Goal: Navigation & Orientation: Find specific page/section

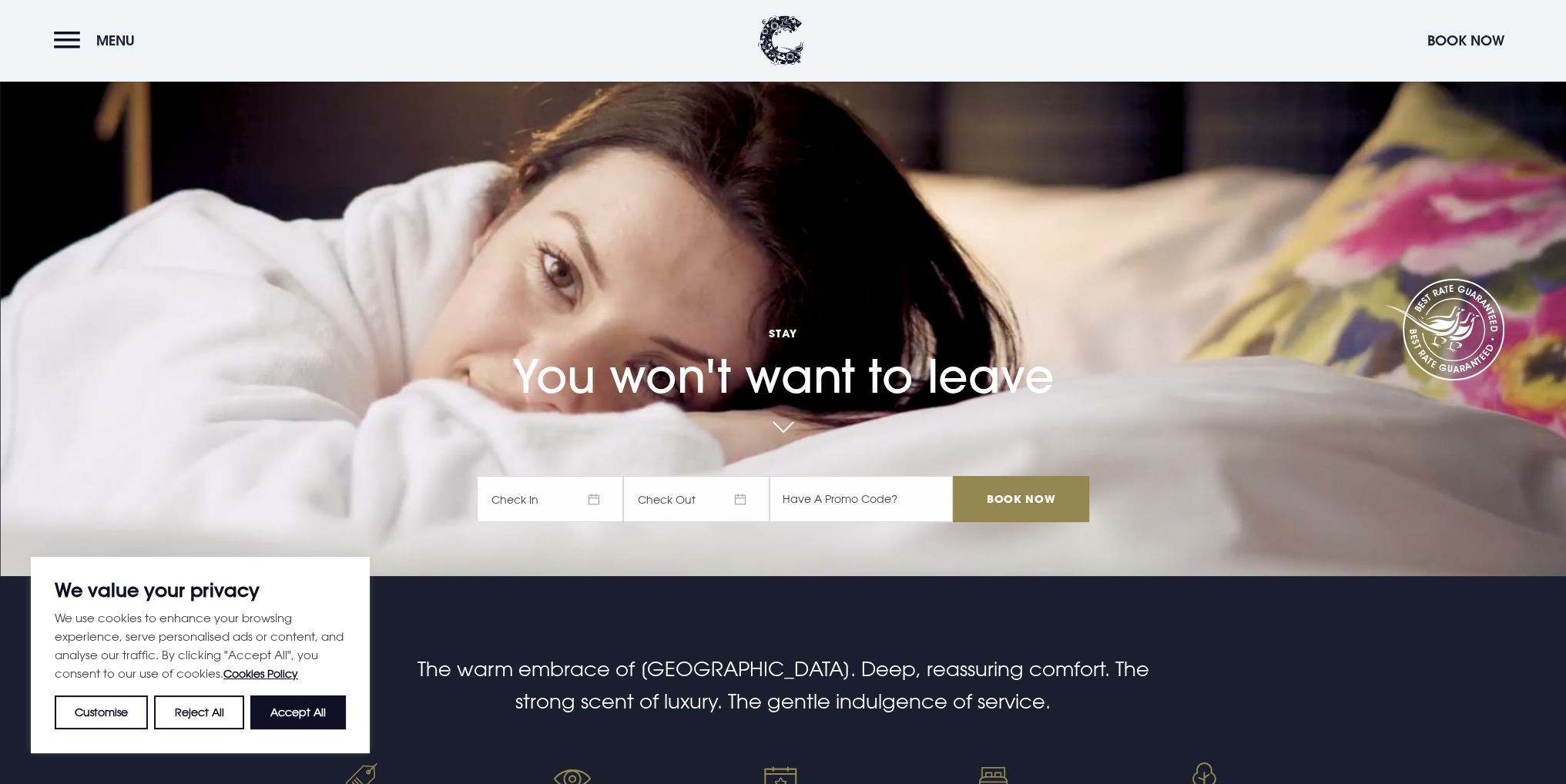
scroll to position [77, 0]
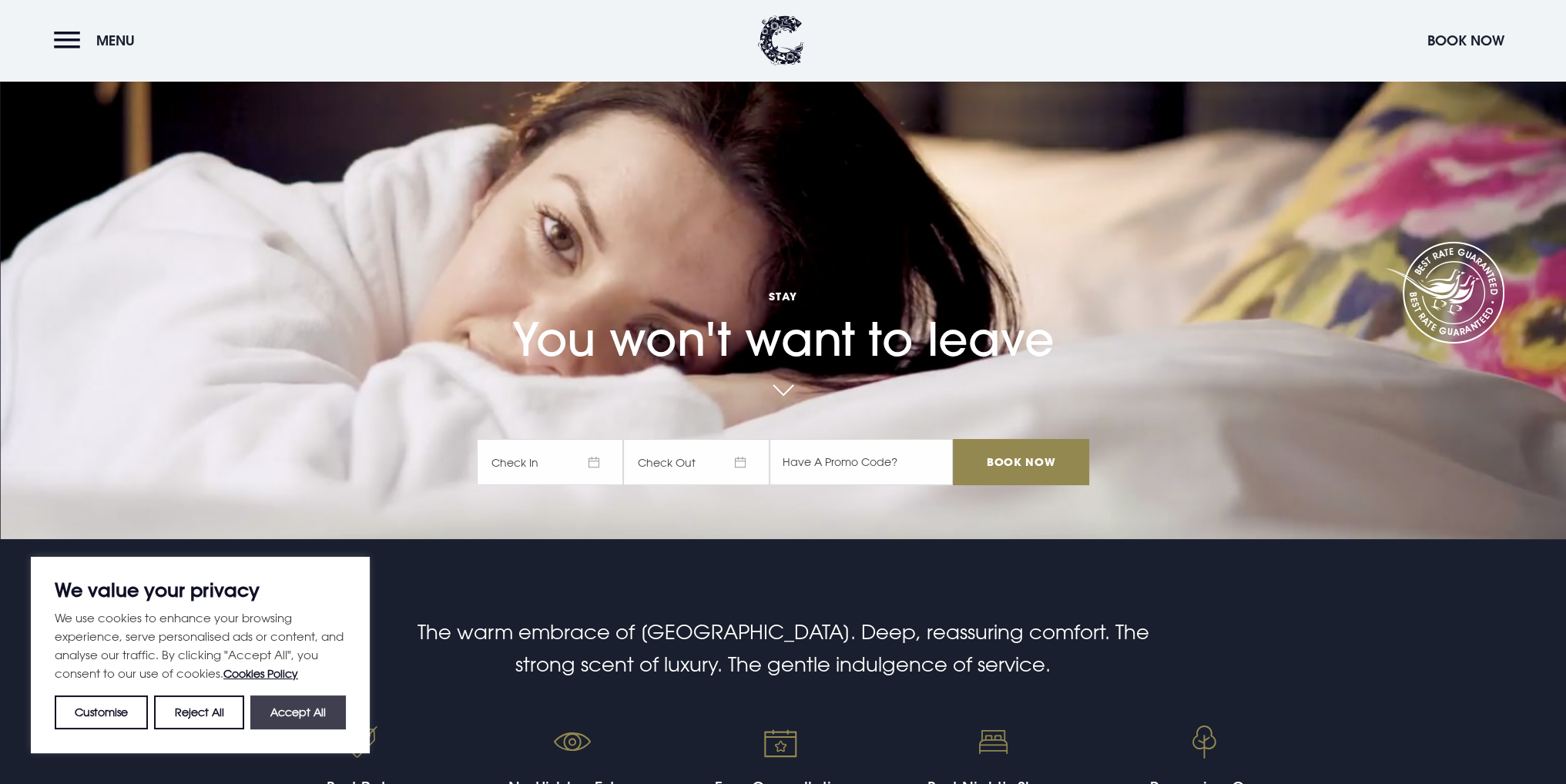
click at [284, 715] on button "Accept All" at bounding box center [299, 711] width 96 height 34
checkbox input "true"
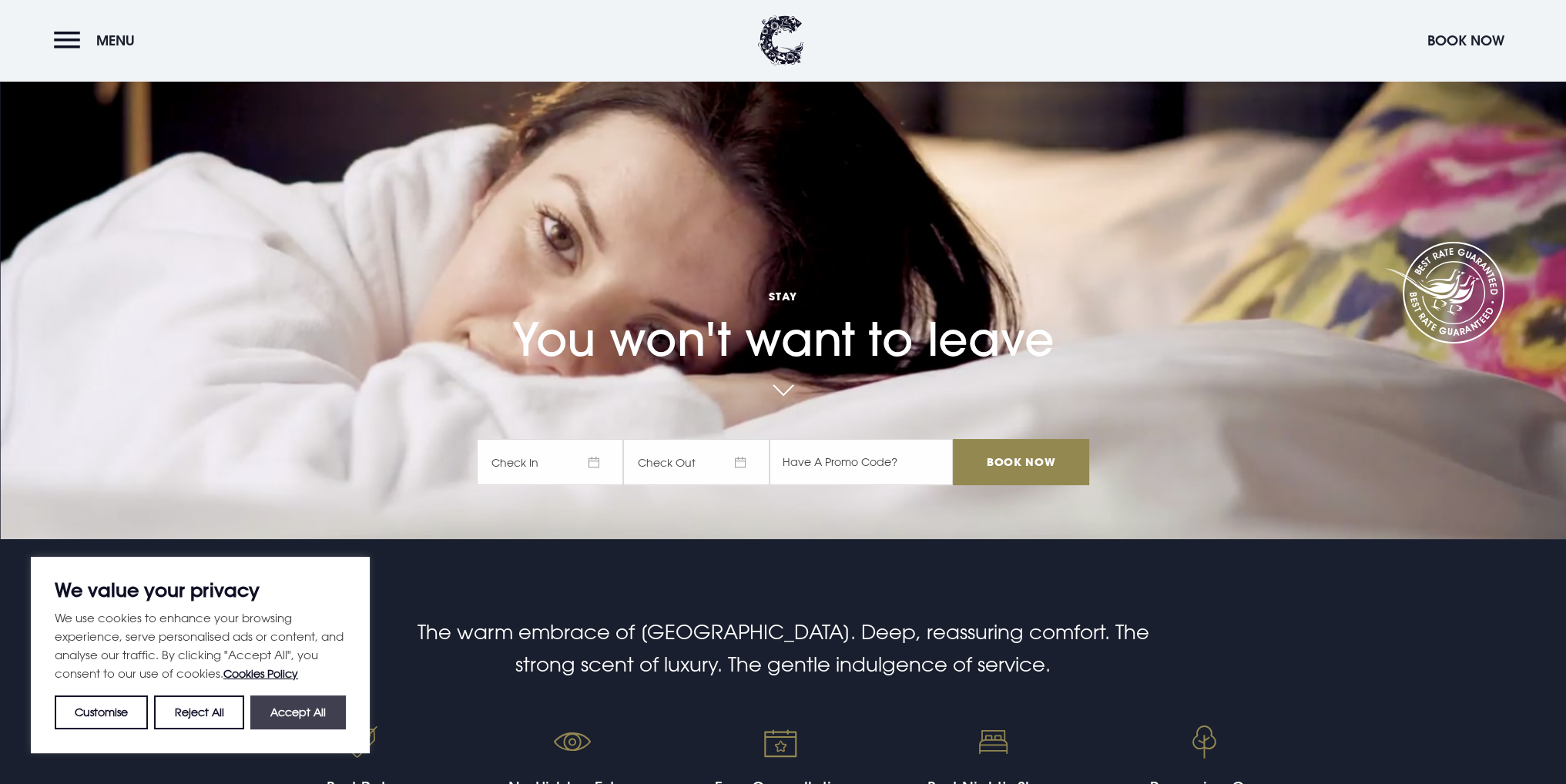
checkbox input "true"
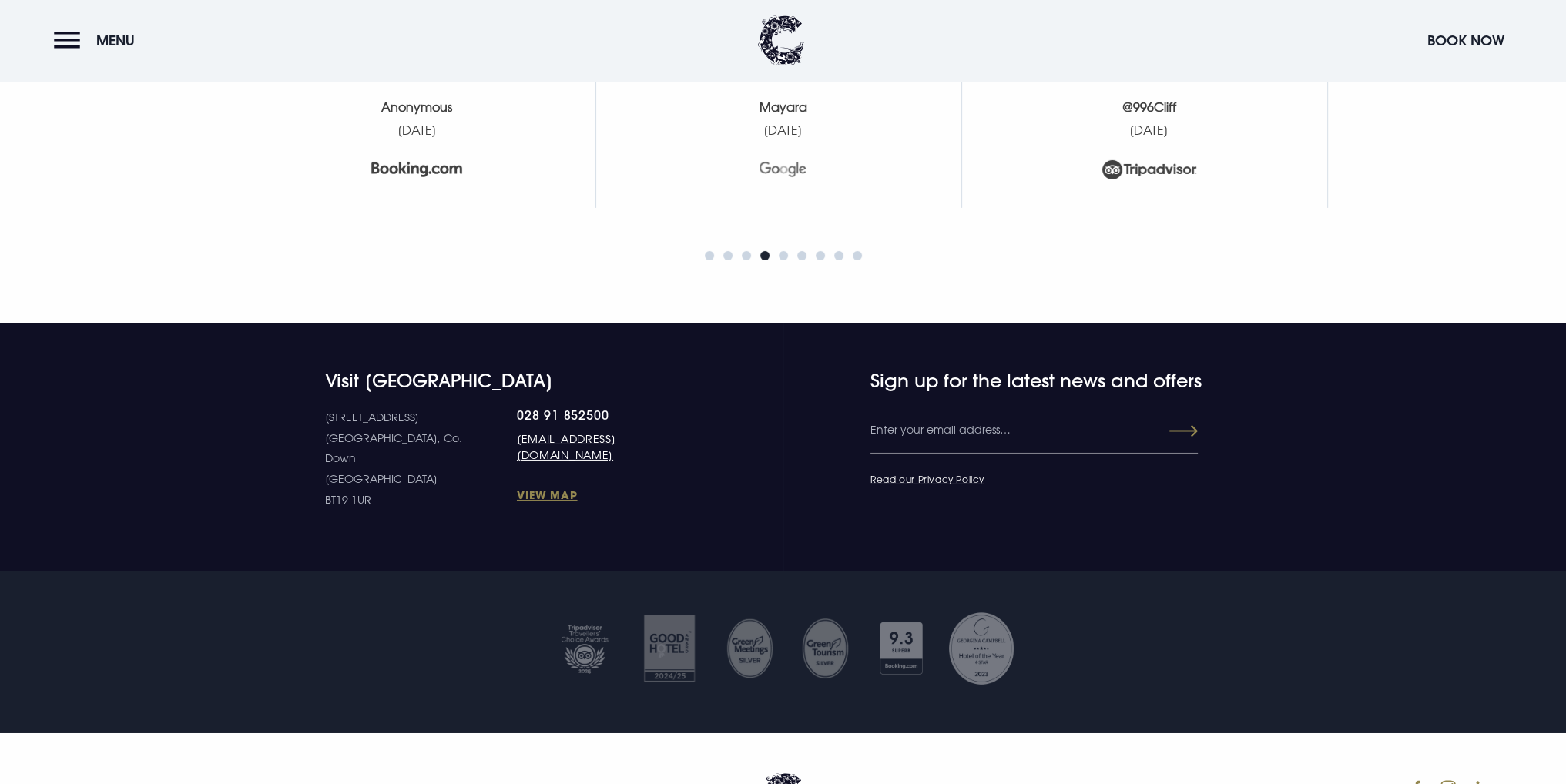
scroll to position [6932, 0]
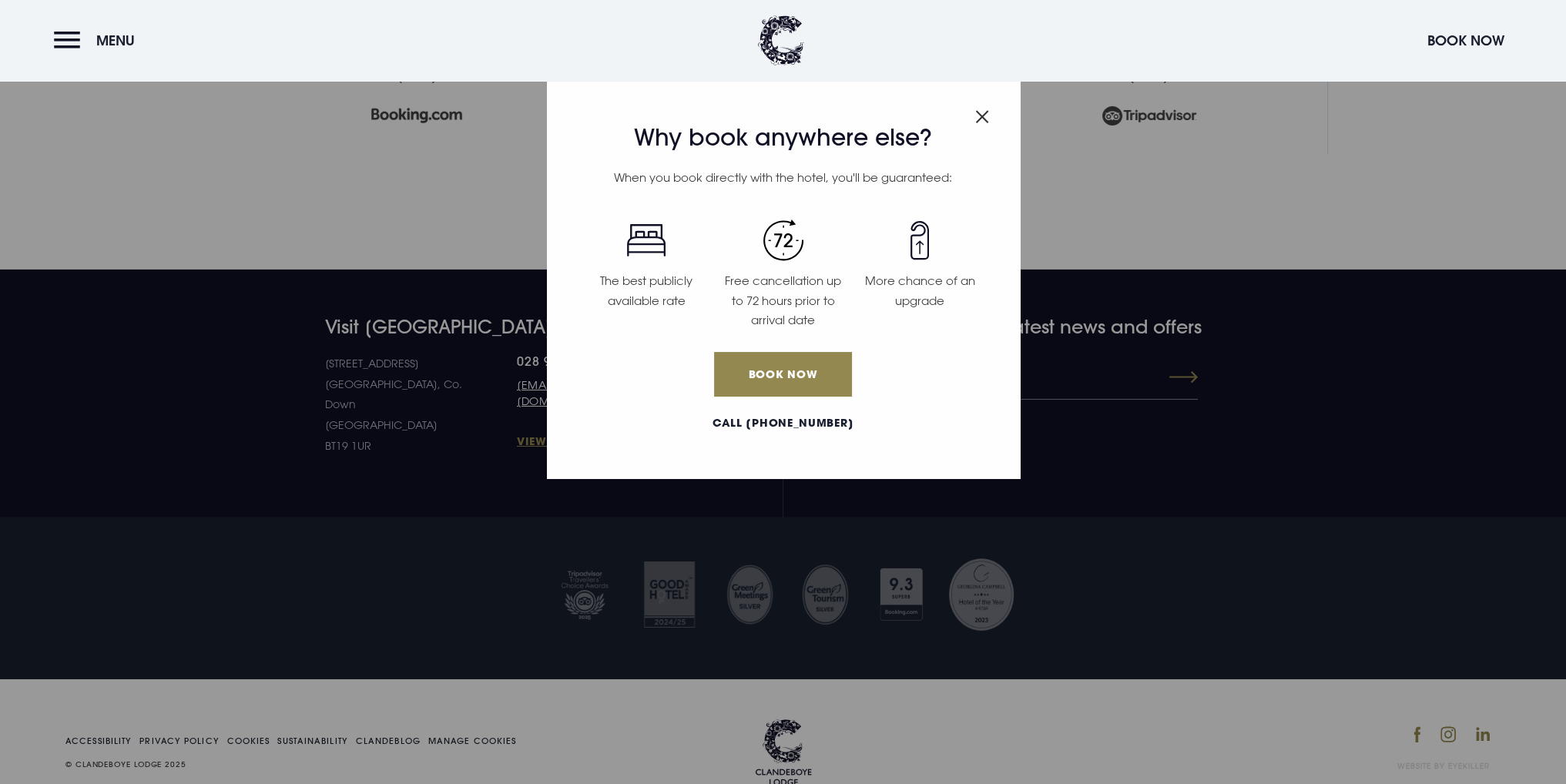
click at [981, 121] on img "Close modal" at bounding box center [982, 117] width 14 height 13
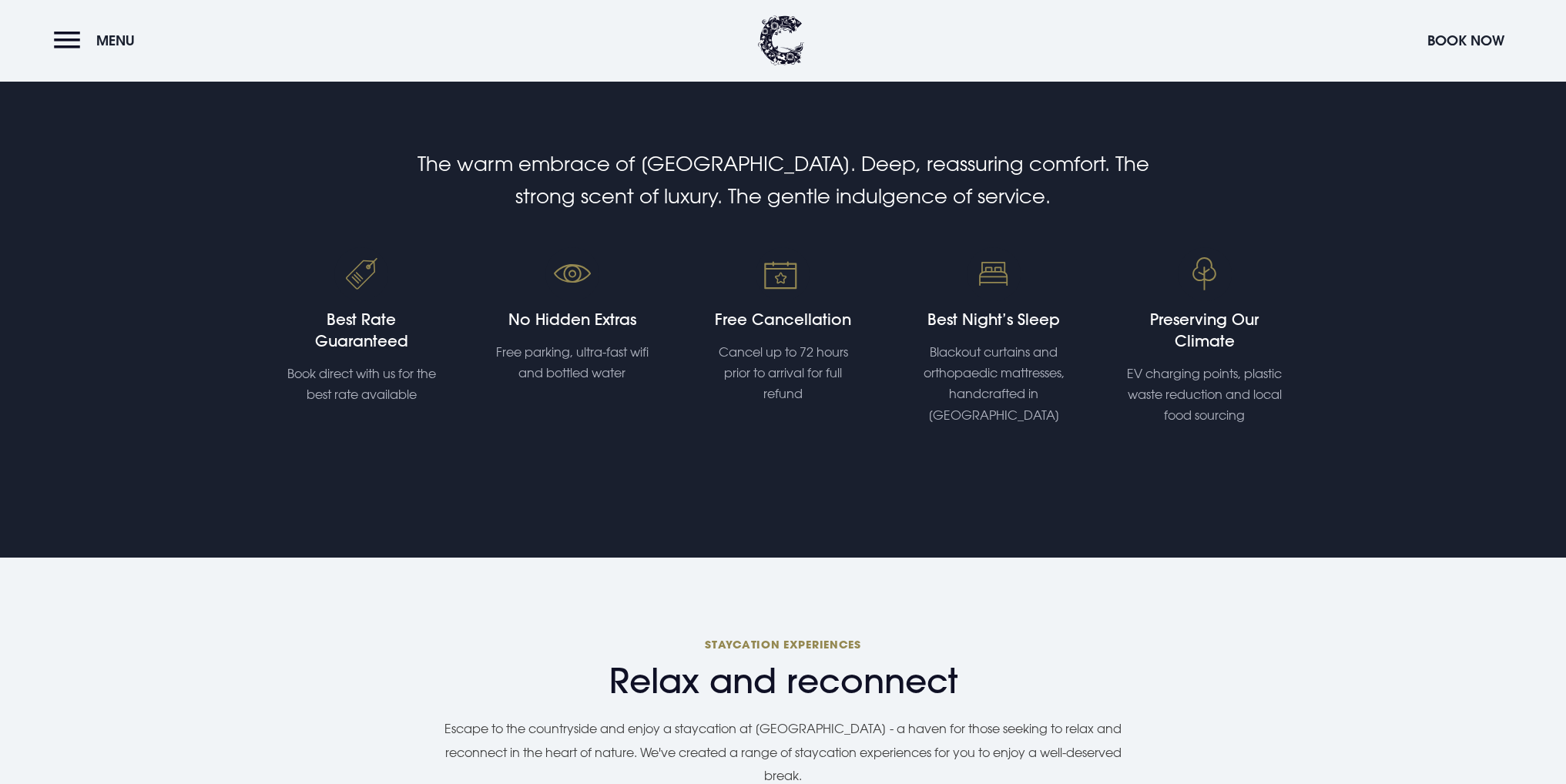
scroll to position [0, 0]
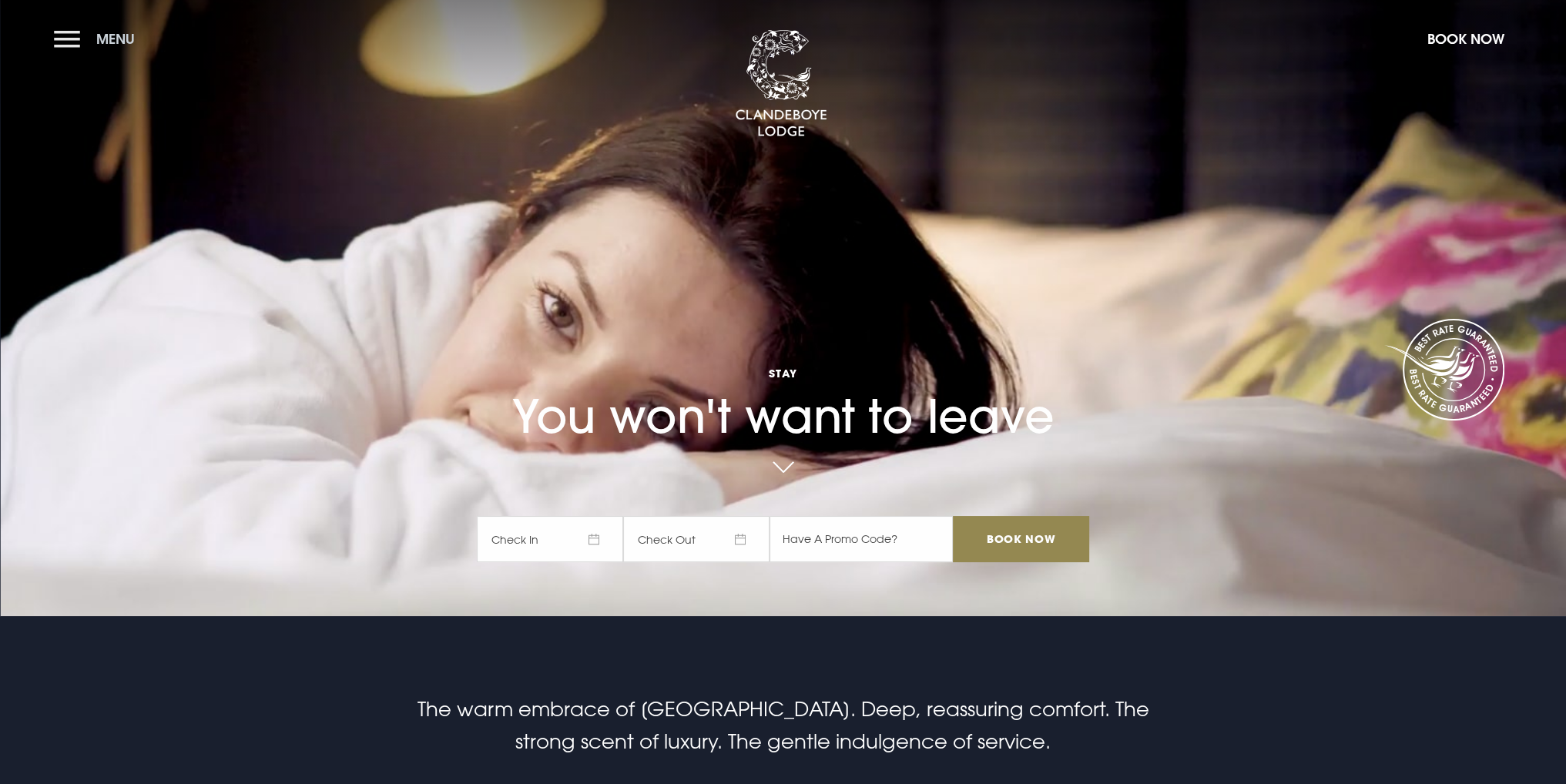
click at [71, 40] on button "Menu" at bounding box center [98, 39] width 88 height 33
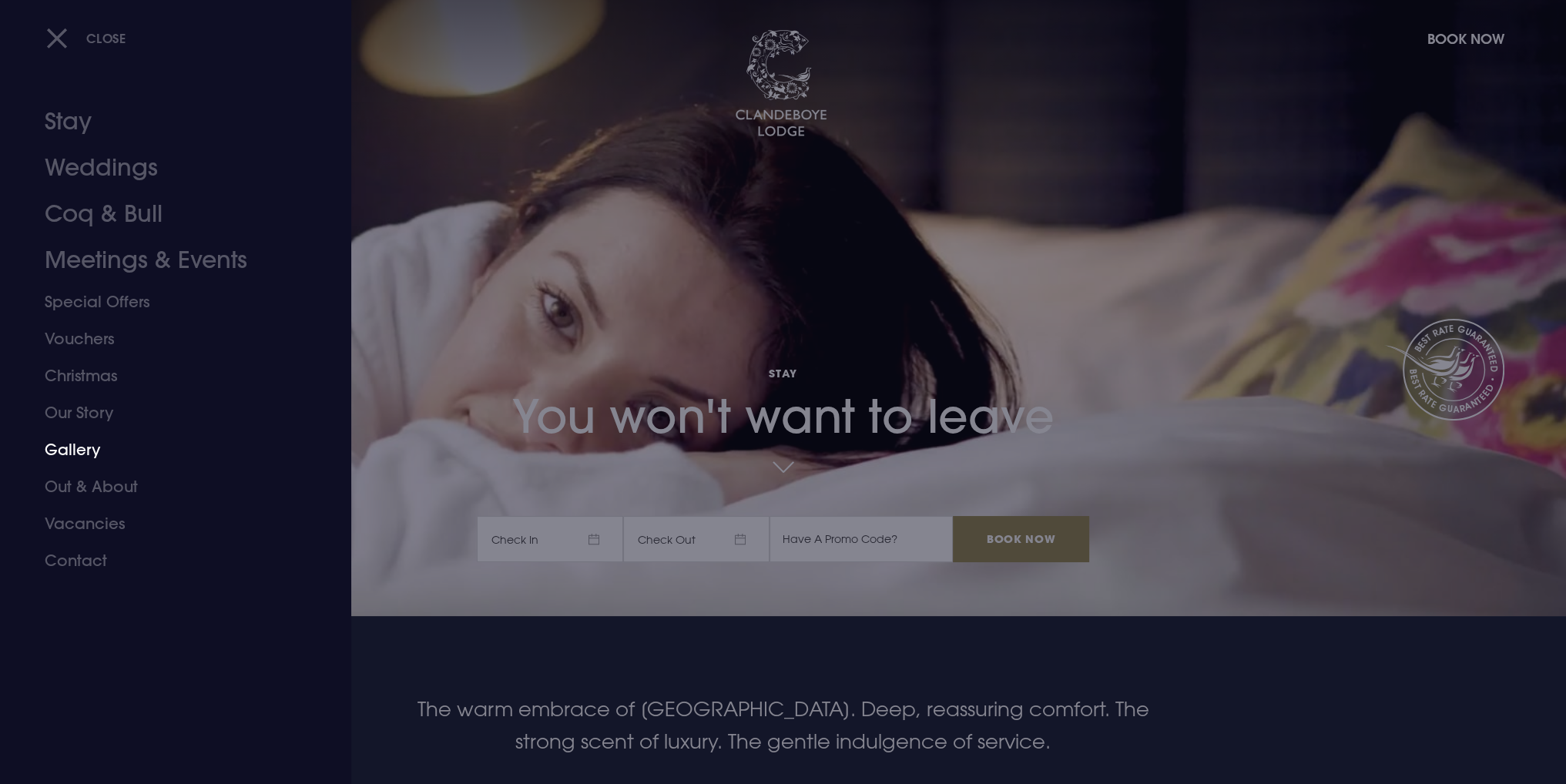
click at [75, 446] on link "Gallery" at bounding box center [166, 450] width 243 height 37
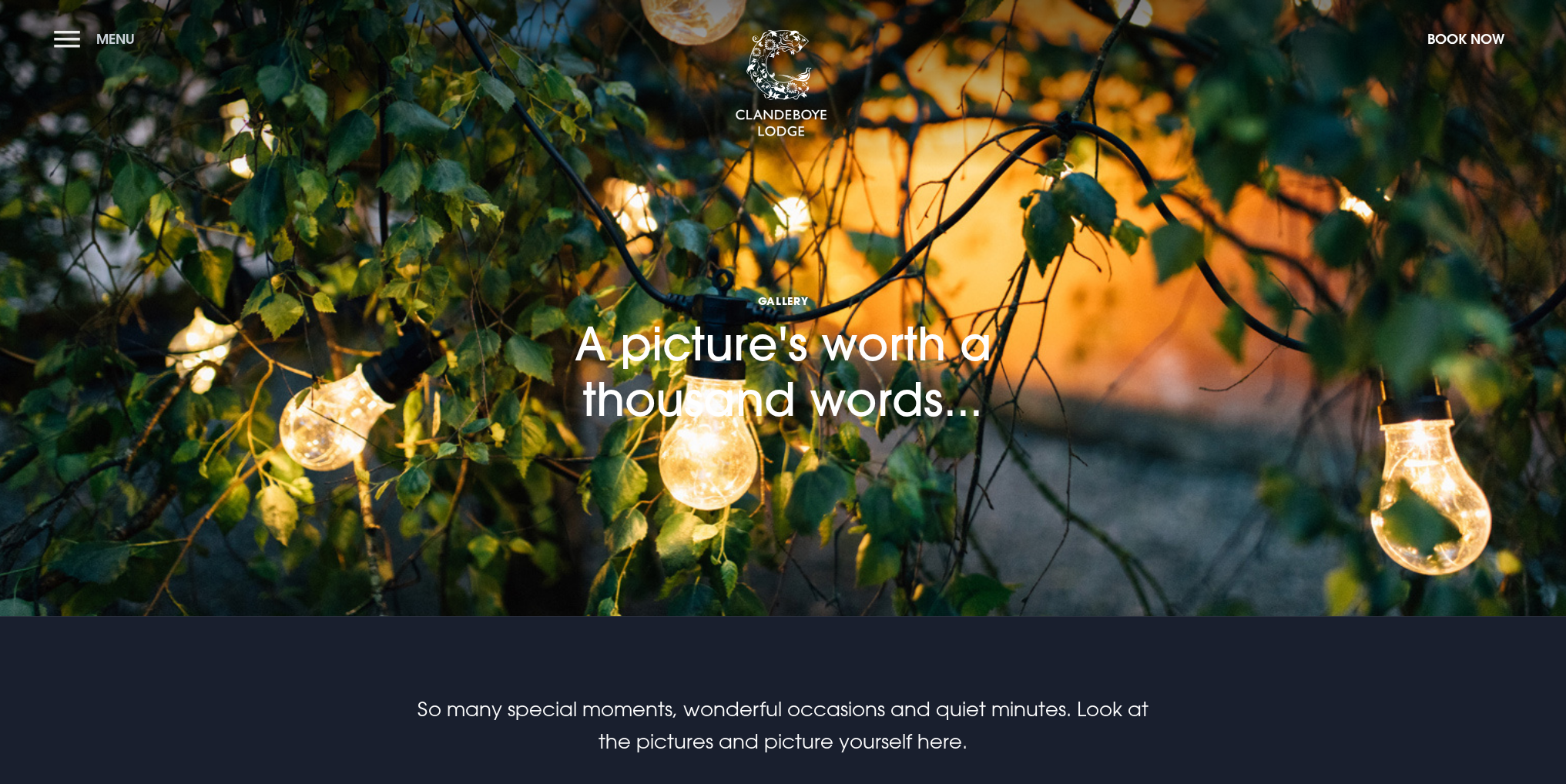
click at [129, 39] on span "Menu" at bounding box center [116, 39] width 39 height 17
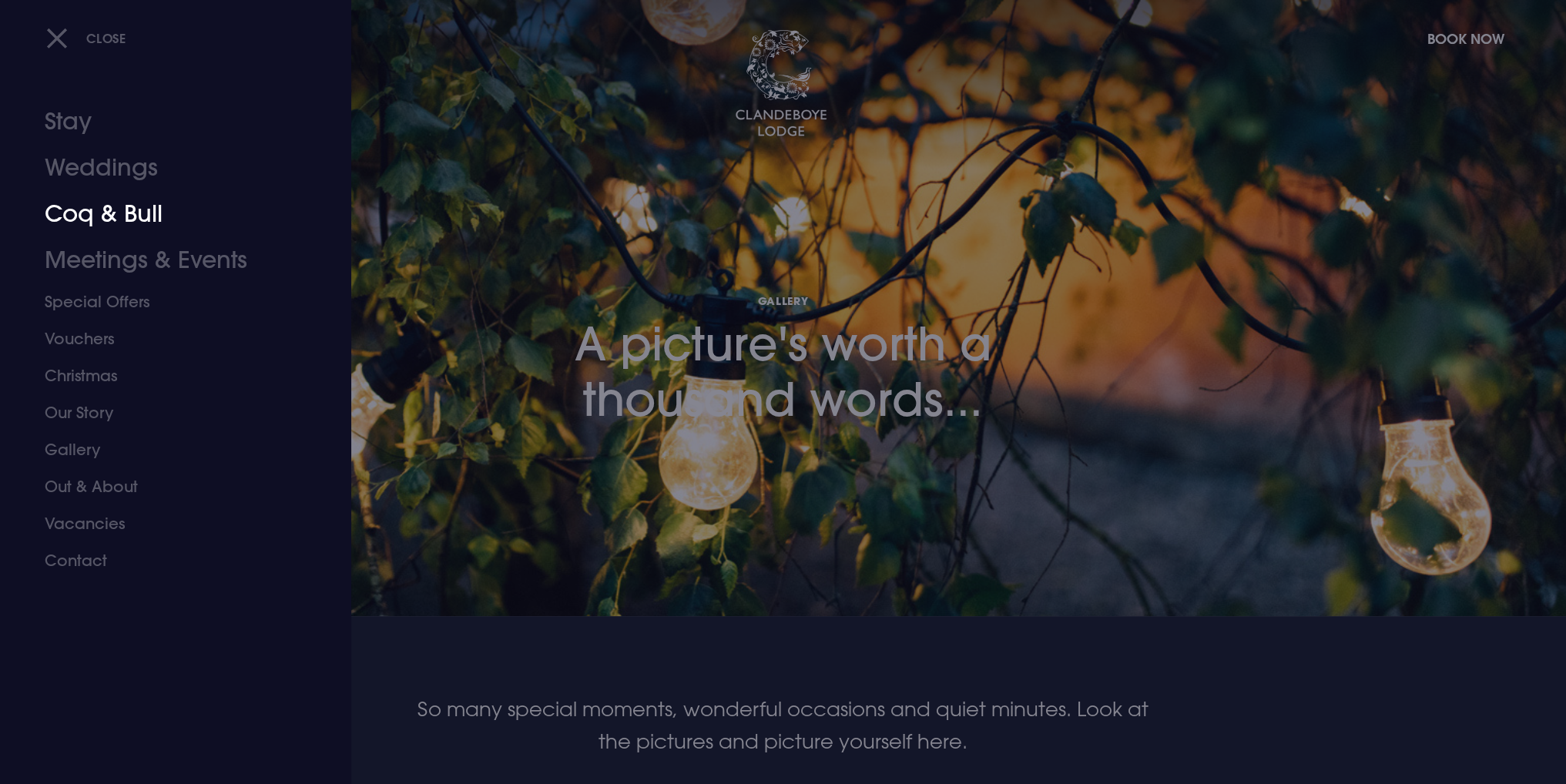
click at [104, 217] on link "Coq & Bull" at bounding box center [166, 214] width 243 height 46
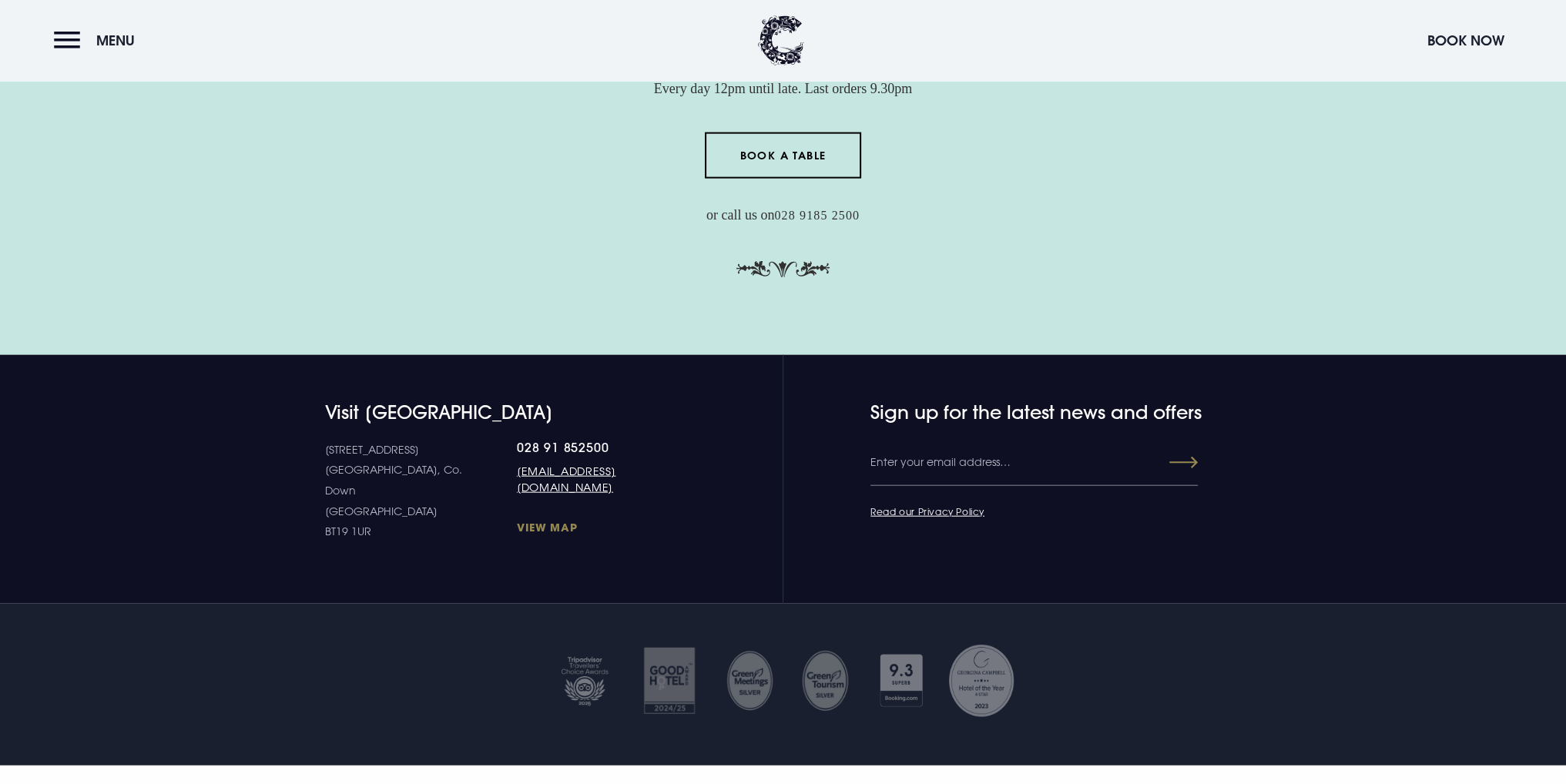
scroll to position [4881, 0]
